Goal: Task Accomplishment & Management: Manage account settings

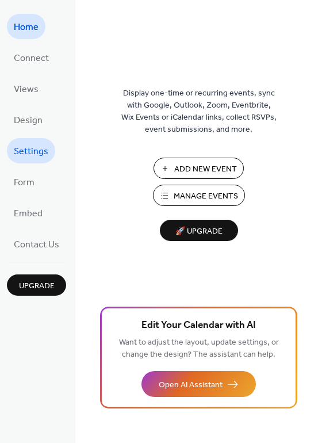
click at [37, 151] on span "Settings" at bounding box center [31, 152] width 35 height 18
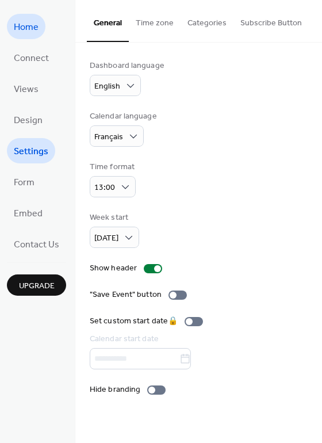
click at [27, 29] on span "Home" at bounding box center [26, 27] width 25 height 18
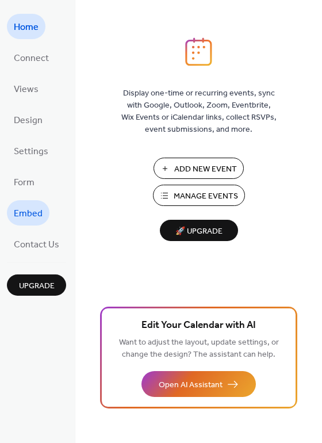
click at [26, 208] on span "Embed" at bounding box center [28, 214] width 29 height 18
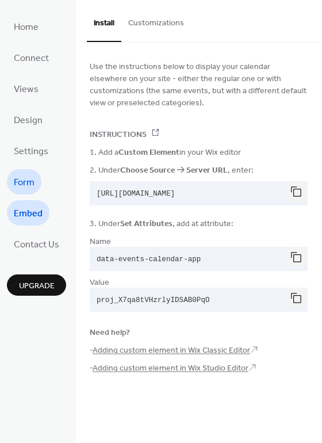
click at [14, 180] on span "Form" at bounding box center [24, 183] width 21 height 18
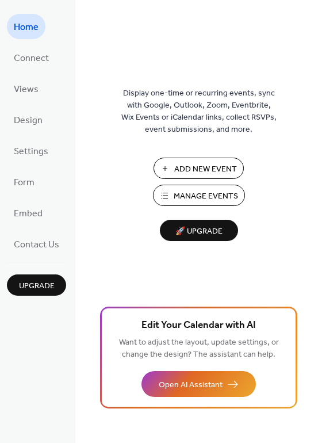
click at [204, 237] on span "🚀 Upgrade" at bounding box center [199, 232] width 64 height 16
click at [199, 48] on img at bounding box center [199, 51] width 0 height 29
click at [28, 119] on span "Design" at bounding box center [28, 121] width 29 height 18
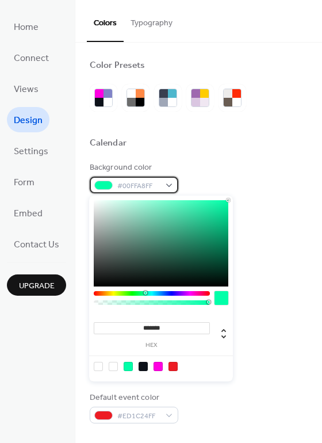
click at [170, 184] on div "#00FFA8FF" at bounding box center [134, 185] width 89 height 17
click at [159, 366] on div at bounding box center [158, 366] width 9 height 9
type input "*******"
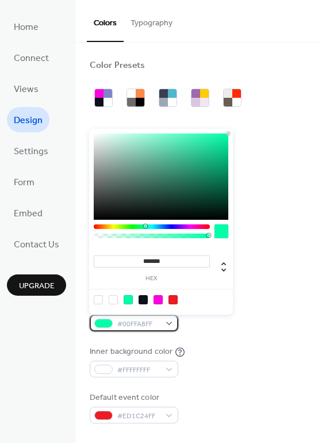
click at [169, 321] on div "#00FFA8FF" at bounding box center [134, 323] width 89 height 17
click at [162, 296] on div at bounding box center [158, 299] width 9 height 9
type input "*******"
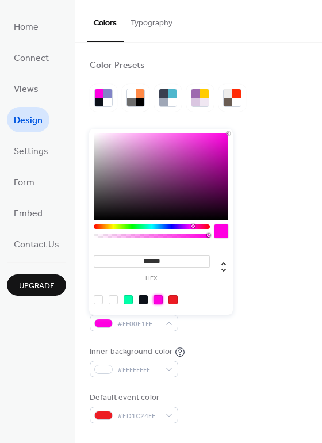
click at [221, 351] on div "Inner background color #FFFFFFFF" at bounding box center [199, 362] width 218 height 32
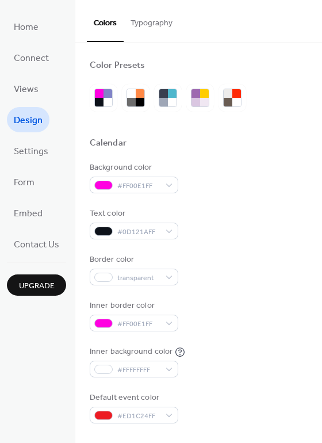
click at [230, 323] on div "Inner border color #FF00E1FF" at bounding box center [199, 316] width 218 height 32
click at [99, 98] on div at bounding box center [99, 102] width 9 height 9
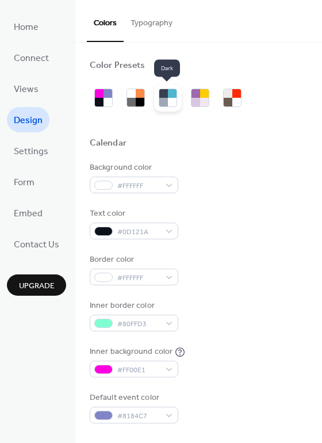
click at [174, 94] on div at bounding box center [172, 93] width 9 height 9
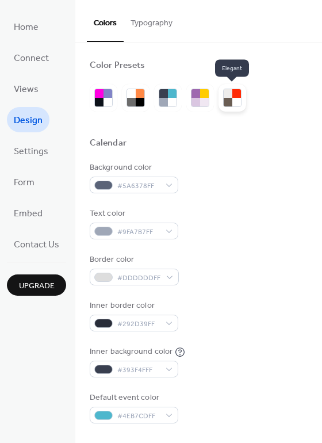
click at [230, 97] on div at bounding box center [228, 93] width 9 height 9
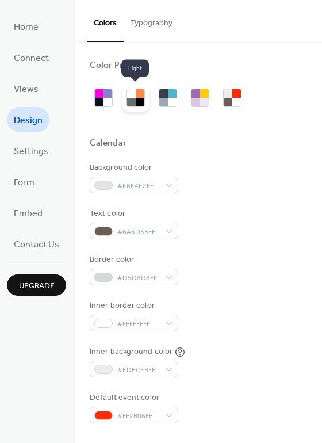
click at [128, 101] on div at bounding box center [131, 102] width 9 height 9
